Goal: Navigation & Orientation: Find specific page/section

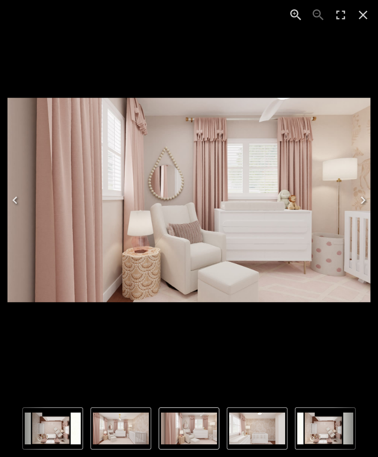
click at [366, 18] on icon "Close" at bounding box center [363, 15] width 9 height 9
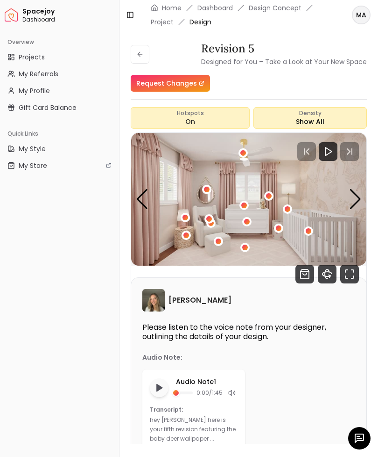
click at [356, 437] on icon "button" at bounding box center [360, 438] width 8 height 8
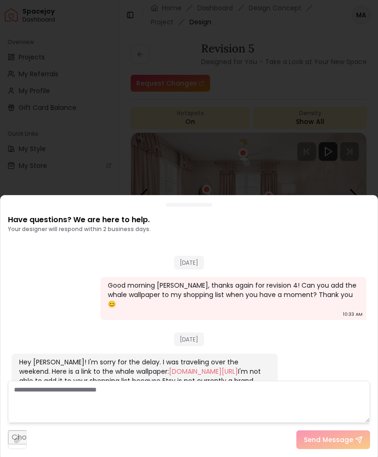
scroll to position [1077, 0]
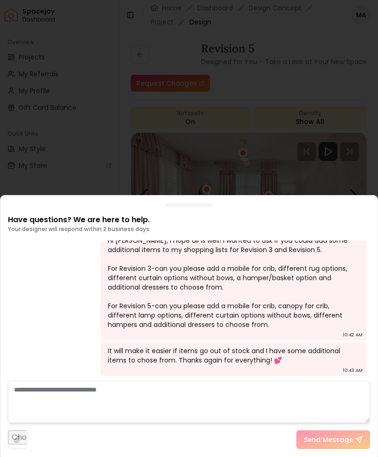
click at [84, 129] on div at bounding box center [189, 228] width 378 height 457
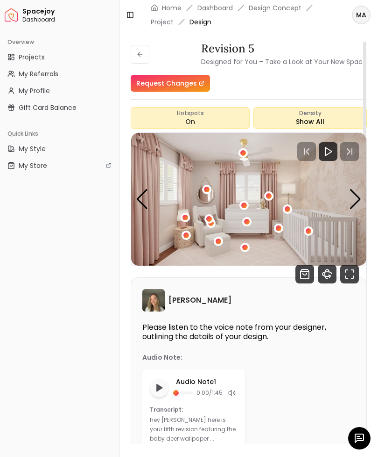
click at [347, 271] on icon "Fullscreen" at bounding box center [350, 273] width 19 height 19
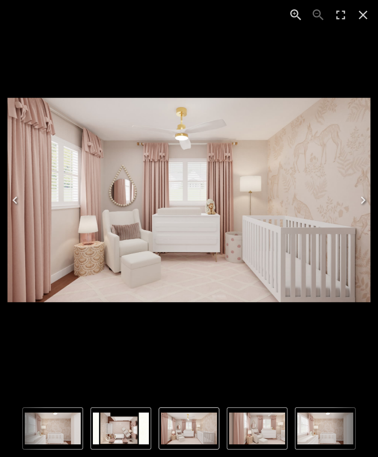
click at [359, 15] on icon "Close" at bounding box center [363, 14] width 15 height 15
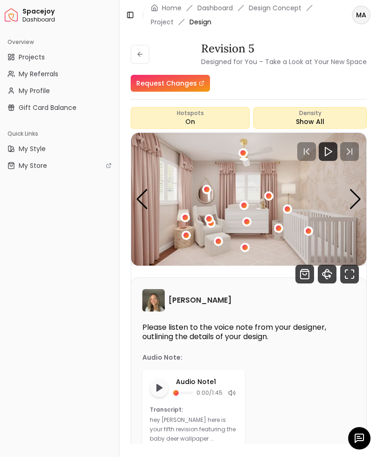
click at [324, 279] on icon "360 View" at bounding box center [327, 273] width 19 height 19
click at [138, 52] on icon at bounding box center [139, 53] width 7 height 7
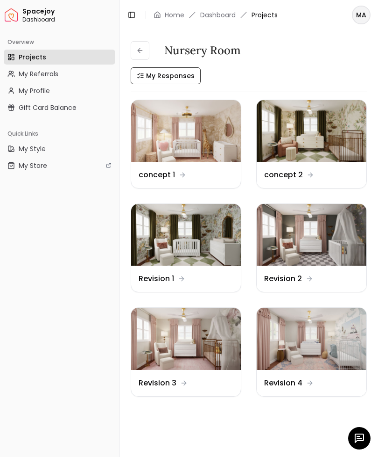
click at [169, 343] on img at bounding box center [186, 338] width 110 height 62
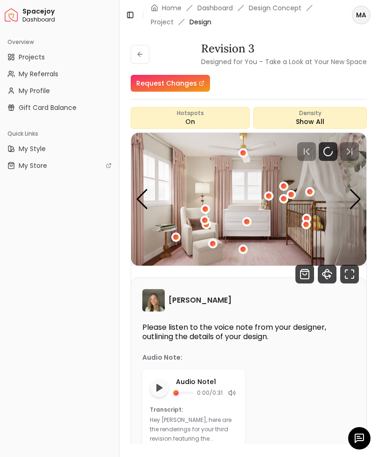
click at [326, 269] on icon "360 View" at bounding box center [327, 273] width 4 height 9
click at [140, 50] on button at bounding box center [140, 54] width 19 height 19
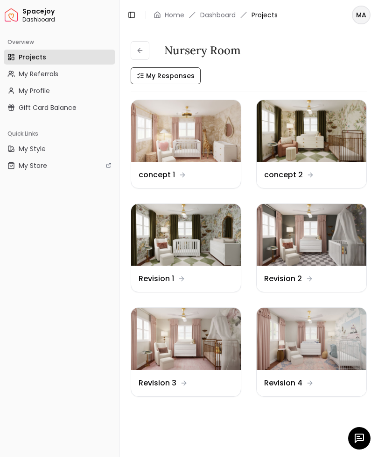
click at [356, 430] on div at bounding box center [360, 438] width 22 height 22
click at [352, 435] on div at bounding box center [360, 438] width 22 height 22
click at [357, 445] on div at bounding box center [360, 438] width 22 height 22
click at [358, 440] on icon "button" at bounding box center [360, 438] width 8 height 8
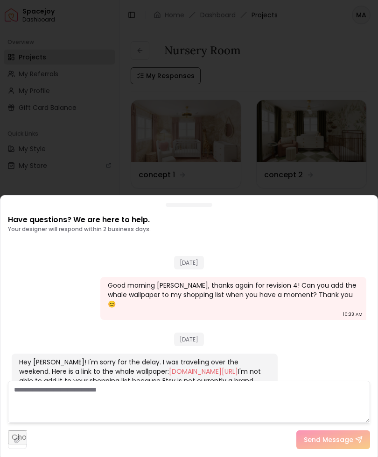
scroll to position [1077, 0]
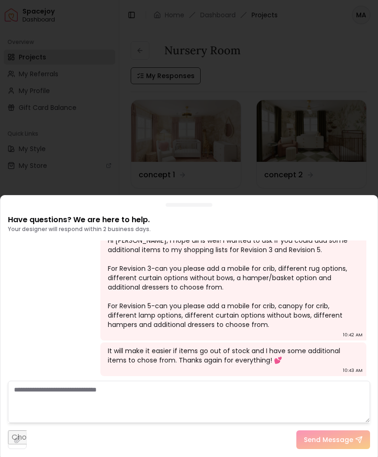
click at [83, 139] on div at bounding box center [189, 228] width 378 height 457
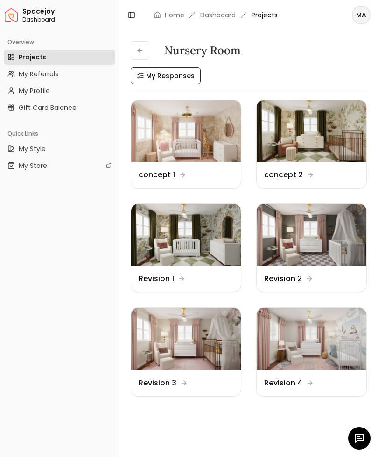
click at [287, 233] on img at bounding box center [312, 235] width 110 height 62
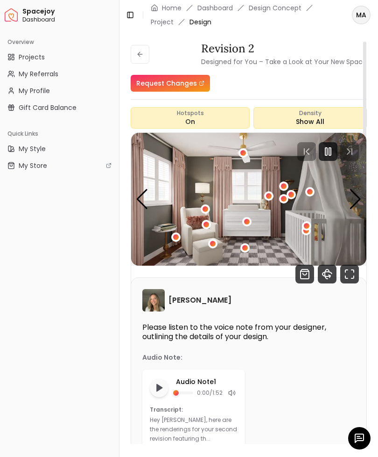
click at [322, 283] on icon "360 View" at bounding box center [327, 273] width 19 height 19
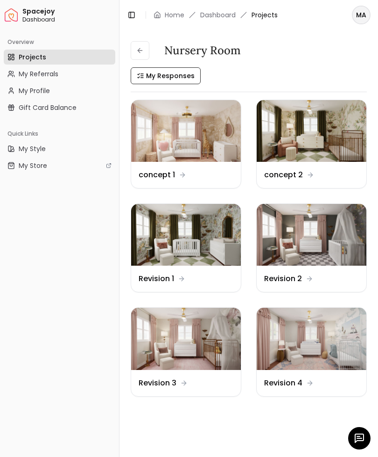
click at [161, 242] on img at bounding box center [186, 235] width 110 height 62
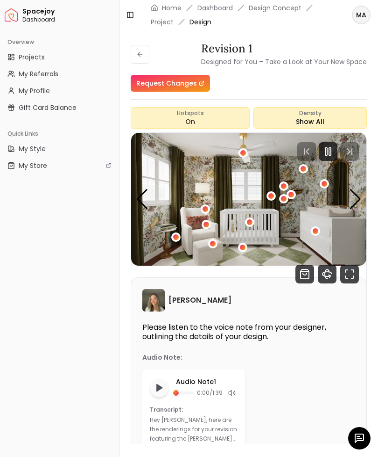
click at [328, 274] on icon "360 View" at bounding box center [327, 273] width 19 height 19
click at [137, 53] on icon at bounding box center [139, 53] width 7 height 7
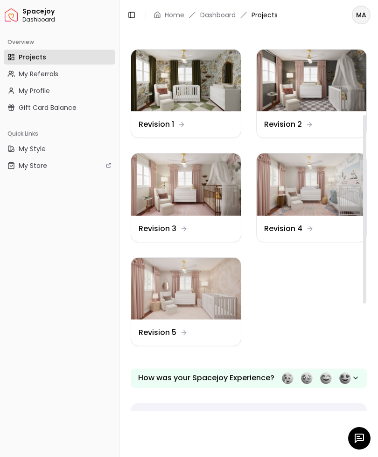
scroll to position [156, 0]
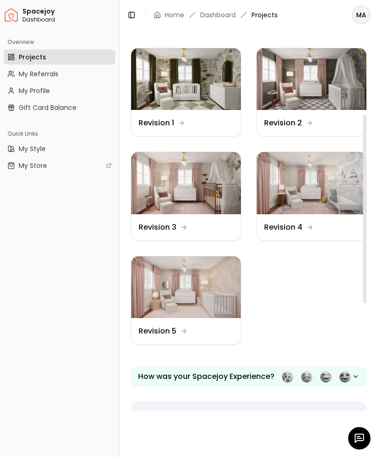
click at [161, 284] on img at bounding box center [186, 287] width 110 height 62
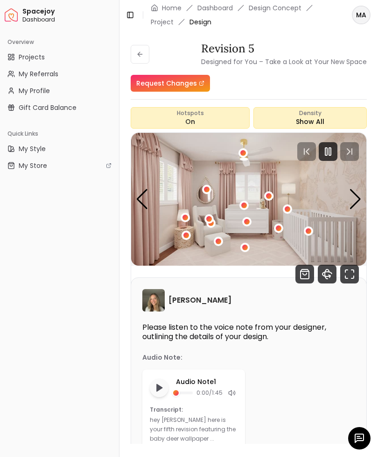
click at [324, 275] on icon "360 View" at bounding box center [327, 273] width 19 height 19
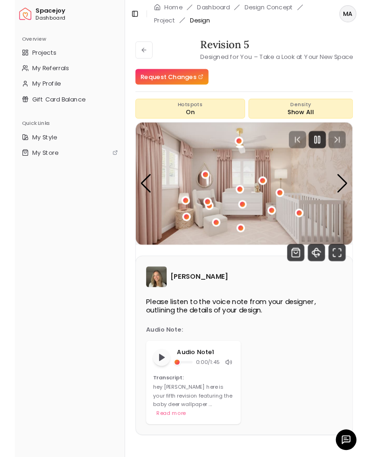
scroll to position [3, 0]
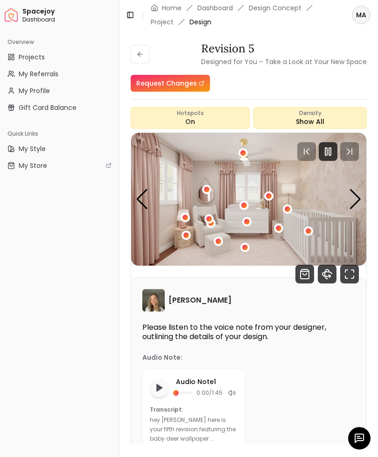
click at [141, 54] on icon at bounding box center [139, 53] width 7 height 7
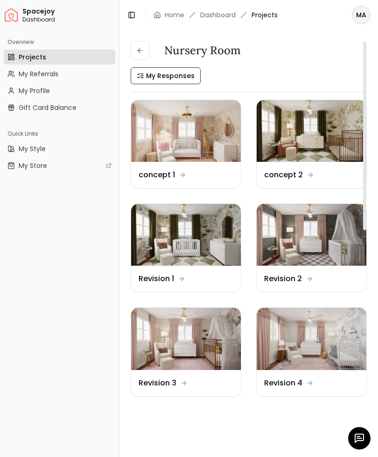
click at [179, 339] on img at bounding box center [186, 338] width 110 height 62
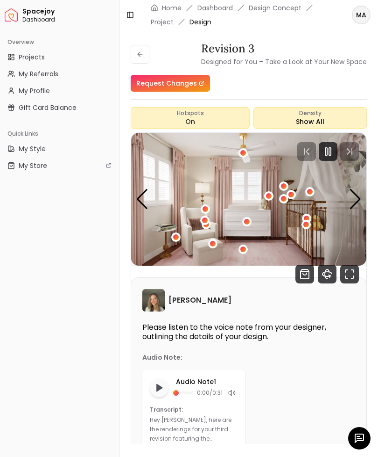
click at [345, 274] on icon "Fullscreen" at bounding box center [350, 273] width 19 height 19
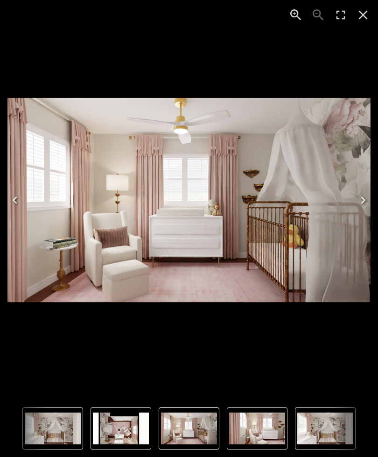
click at [254, 188] on img "1 of 4" at bounding box center [189, 200] width 364 height 205
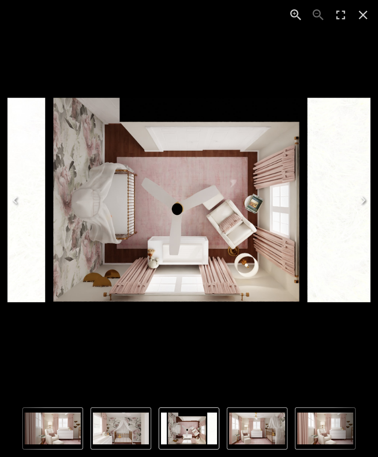
click at [361, 19] on icon "Close" at bounding box center [363, 14] width 15 height 15
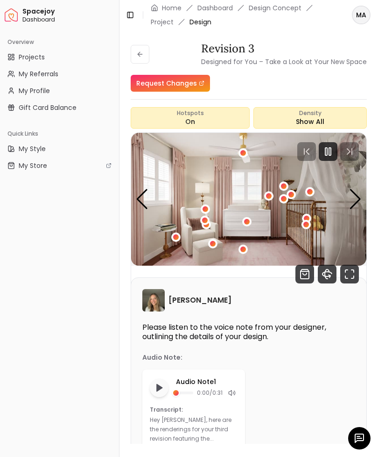
click at [139, 47] on button at bounding box center [140, 54] width 19 height 19
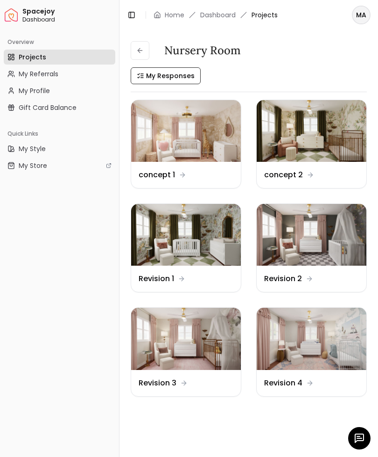
click at [357, 440] on icon "button" at bounding box center [359, 437] width 11 height 11
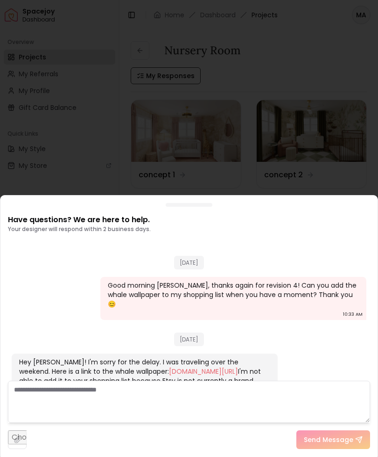
scroll to position [1077, 0]
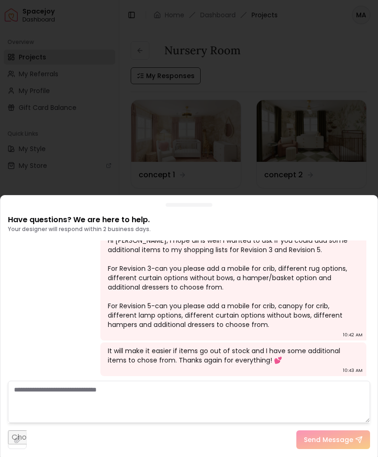
click at [98, 128] on div at bounding box center [189, 228] width 378 height 457
